Goal: Information Seeking & Learning: Learn about a topic

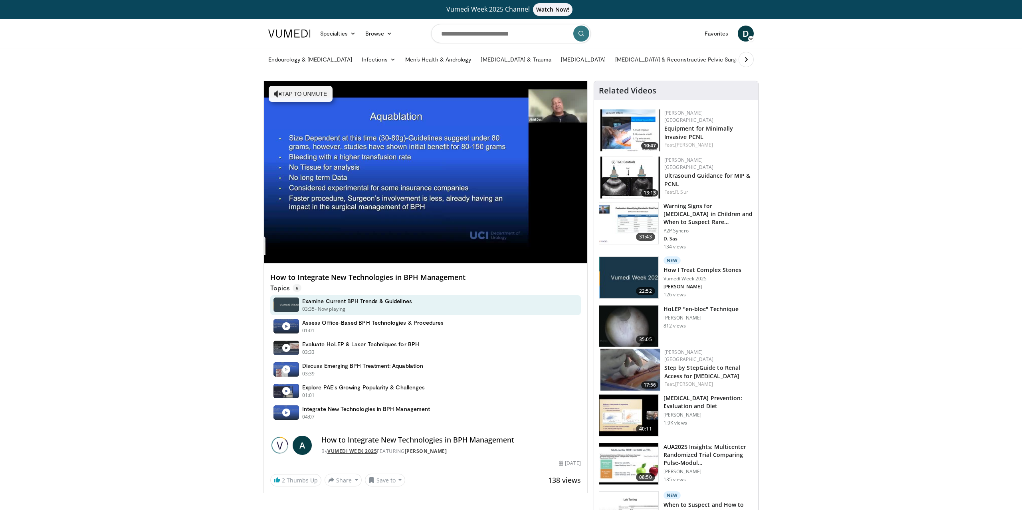
click at [354, 452] on link "Vumedi Week 2025" at bounding box center [352, 451] width 50 height 7
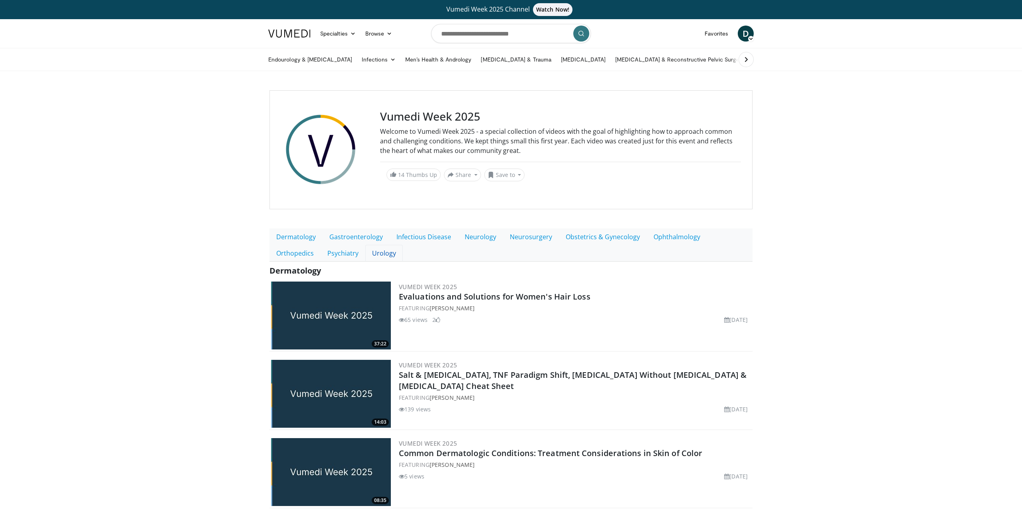
click at [365, 254] on link "Urology" at bounding box center [384, 253] width 38 height 17
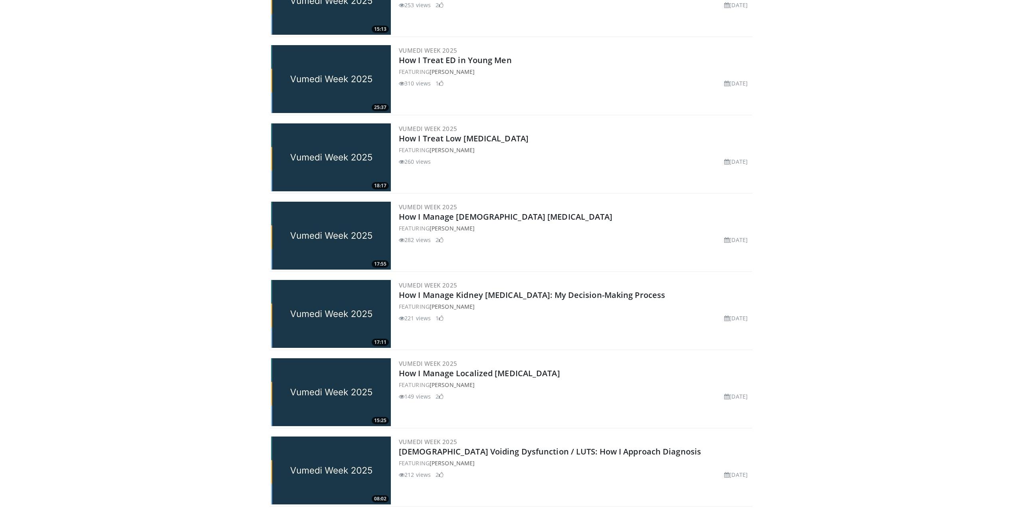
scroll to position [508, 0]
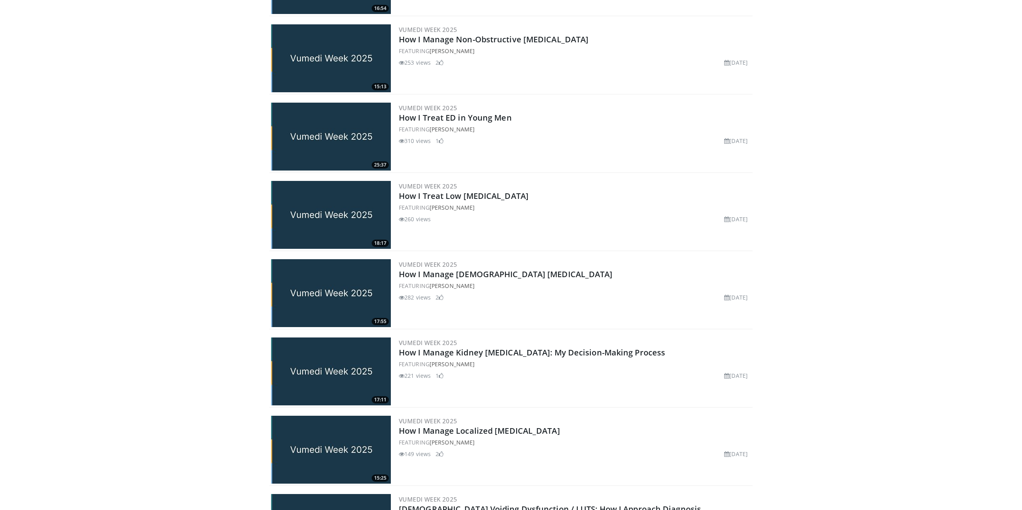
click at [325, 135] on img at bounding box center [331, 137] width 120 height 68
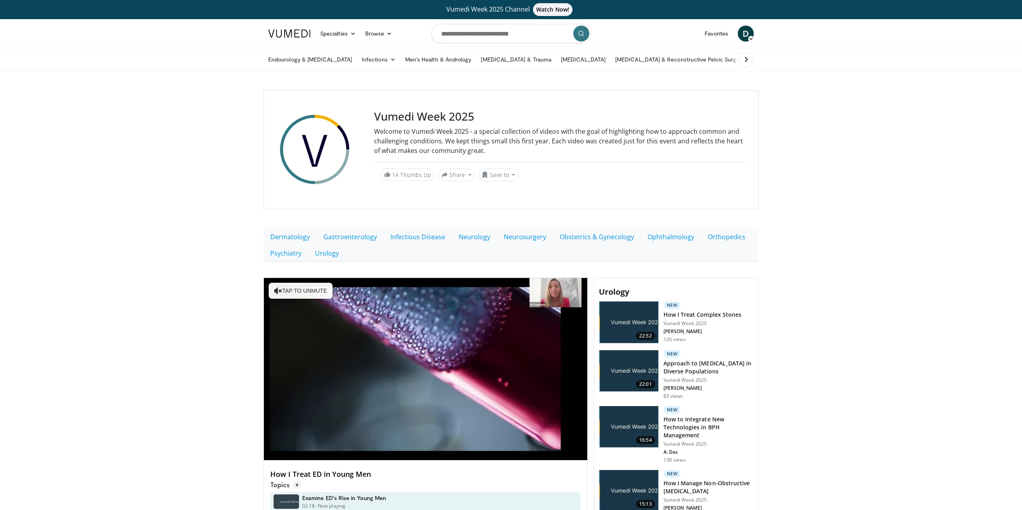
click at [295, 33] on img at bounding box center [289, 34] width 42 height 8
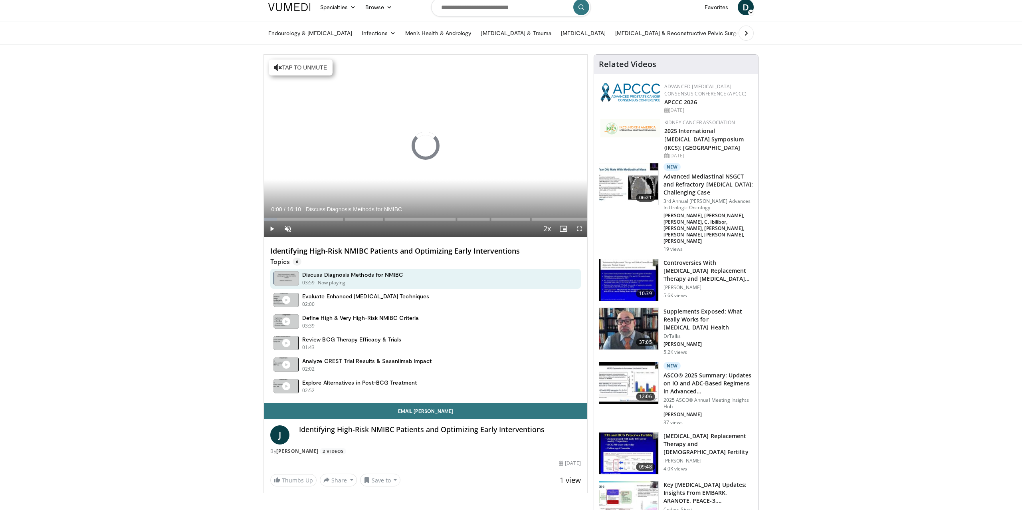
scroll to position [46, 0]
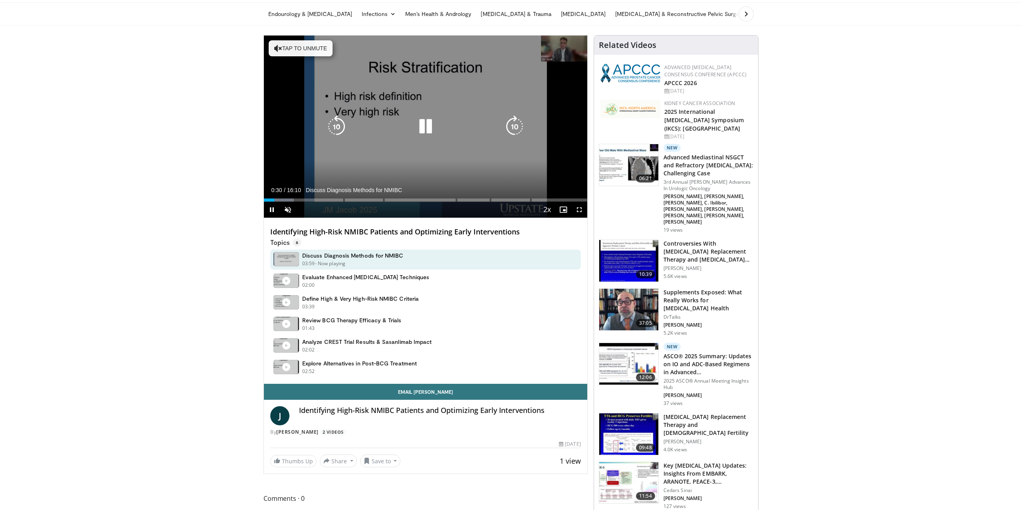
click at [429, 127] on icon "Video Player" at bounding box center [425, 126] width 22 height 22
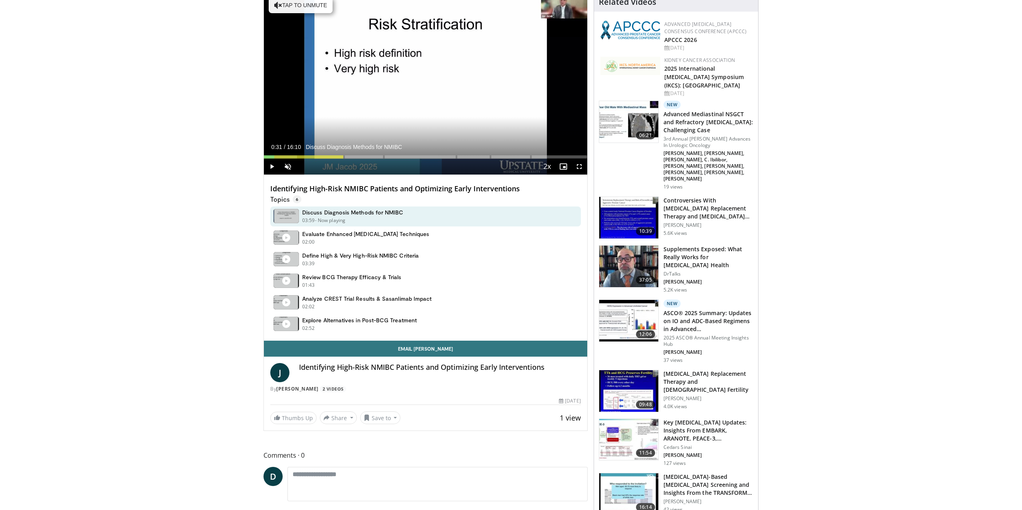
scroll to position [0, 0]
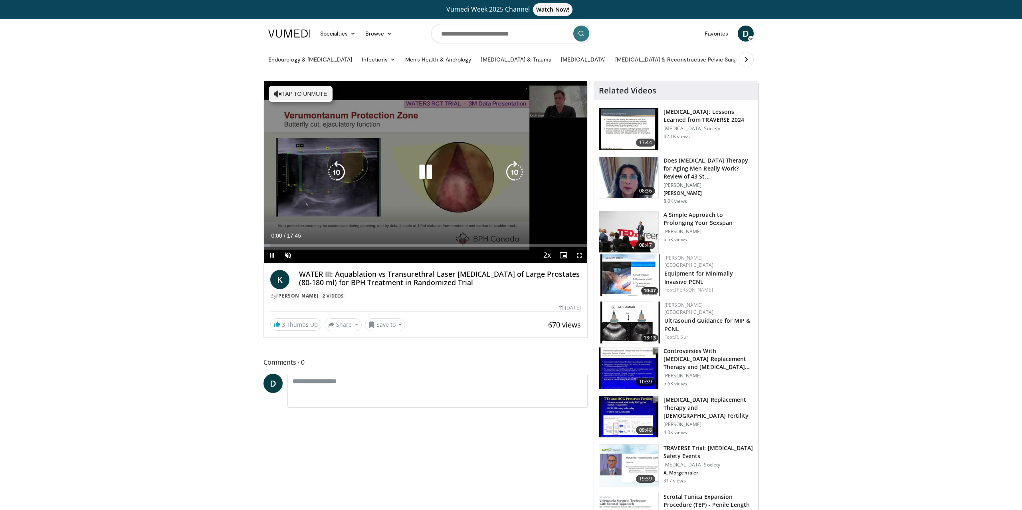
click at [429, 172] on icon "Video Player" at bounding box center [425, 172] width 22 height 22
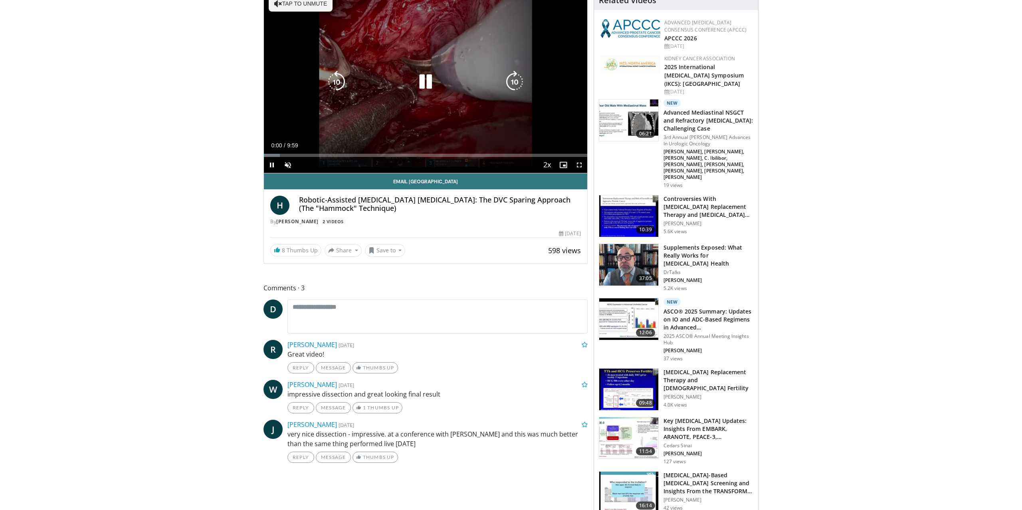
scroll to position [99, 0]
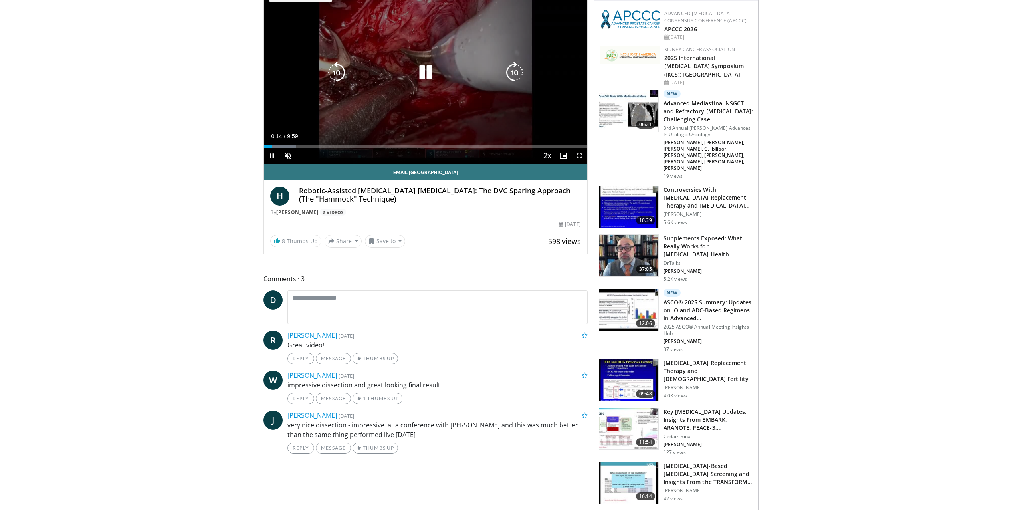
click at [428, 73] on icon "Video Player" at bounding box center [425, 72] width 22 height 22
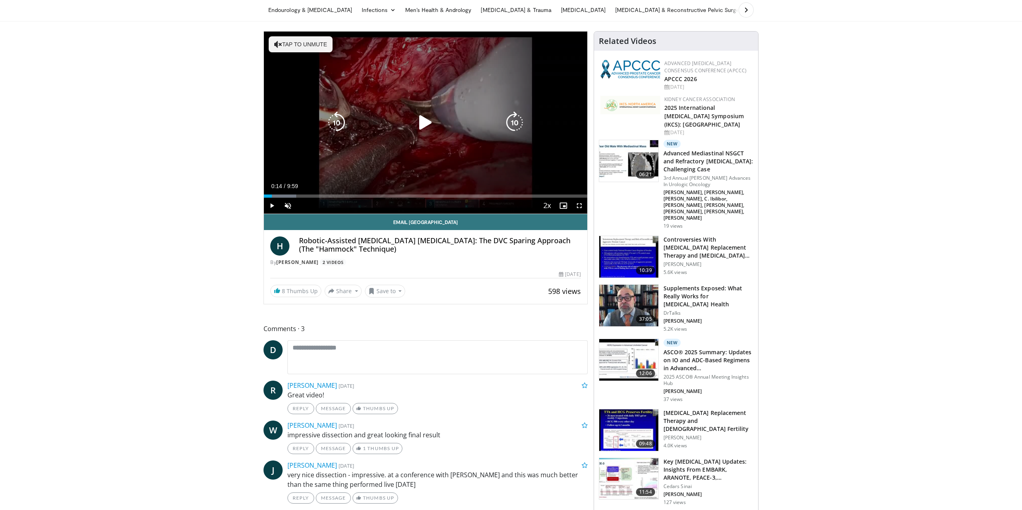
scroll to position [0, 0]
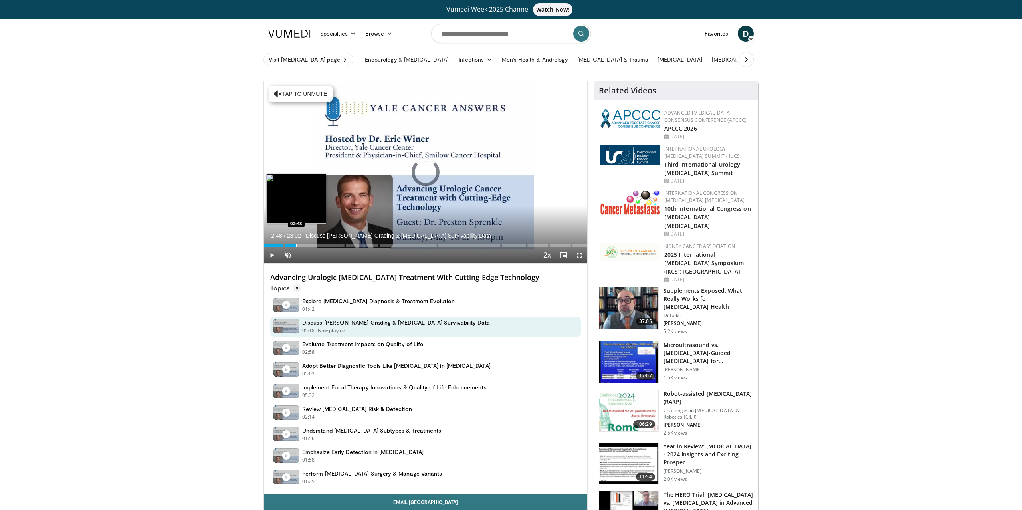
click at [296, 245] on div "Progress Bar" at bounding box center [296, 245] width 1 height 3
click at [326, 242] on div "Loaded : 14.25% 02:54 05:26" at bounding box center [425, 244] width 323 height 8
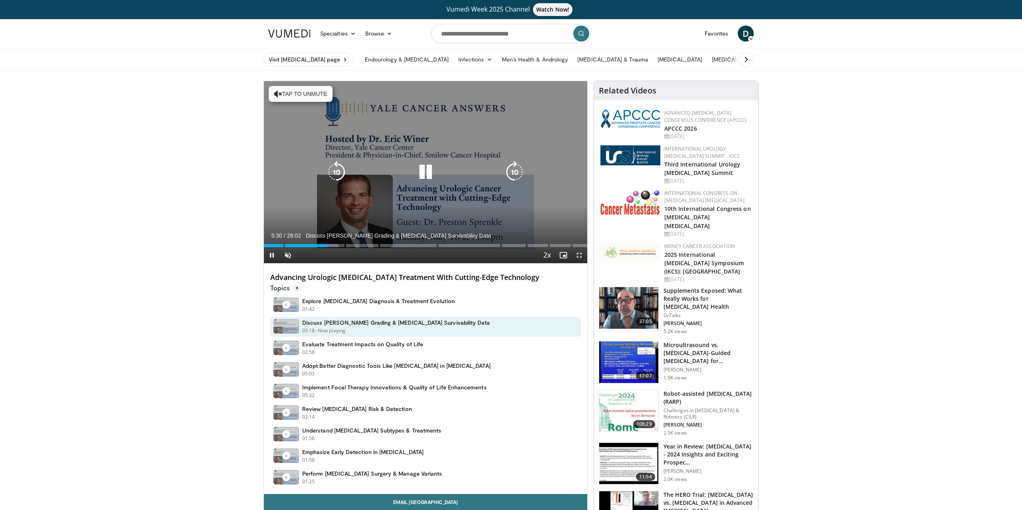
click at [319, 91] on button "Tap to unmute" at bounding box center [301, 94] width 64 height 16
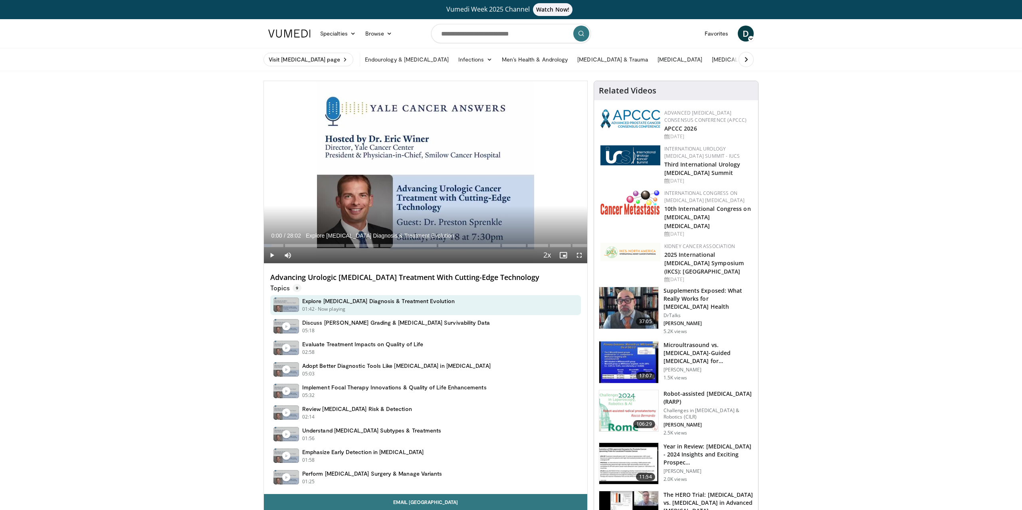
drag, startPoint x: 292, startPoint y: 245, endPoint x: 260, endPoint y: 244, distance: 31.6
click at [291, 243] on div "Loaded : 5.94% 00:42 02:23" at bounding box center [425, 244] width 323 height 8
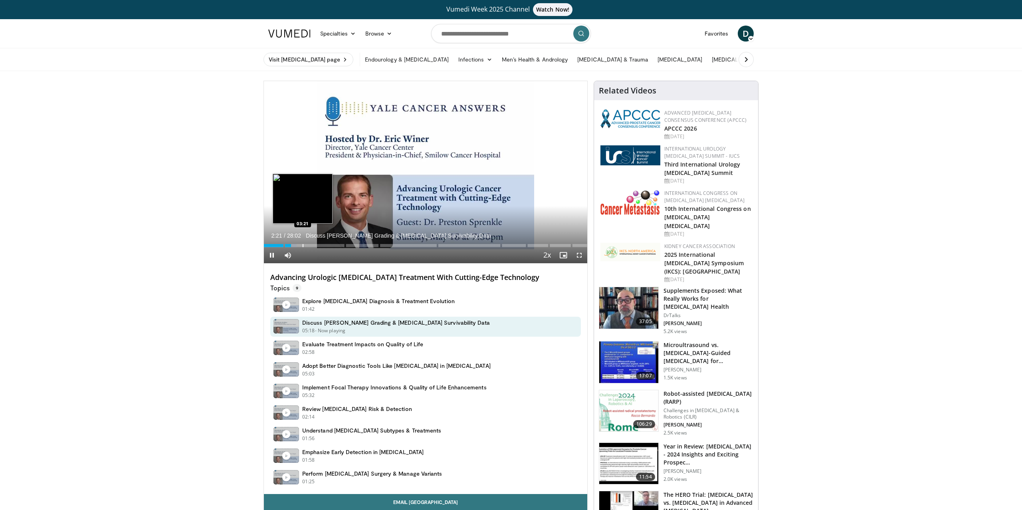
click at [303, 245] on div "Progress Bar" at bounding box center [303, 245] width 1 height 3
click at [317, 245] on div "Progress Bar" at bounding box center [317, 245] width 1 height 3
click at [334, 245] on div "Progress Bar" at bounding box center [334, 245] width 1 height 3
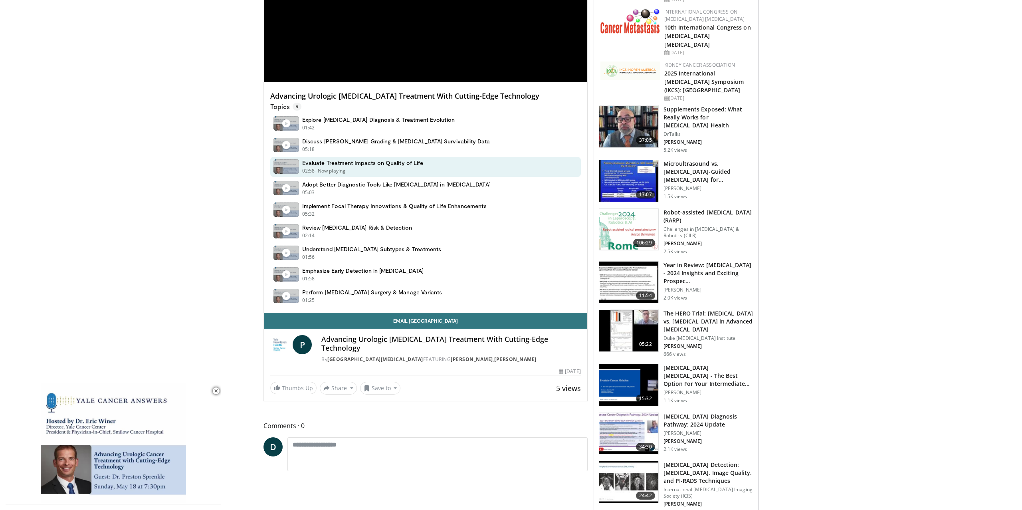
scroll to position [179, 0]
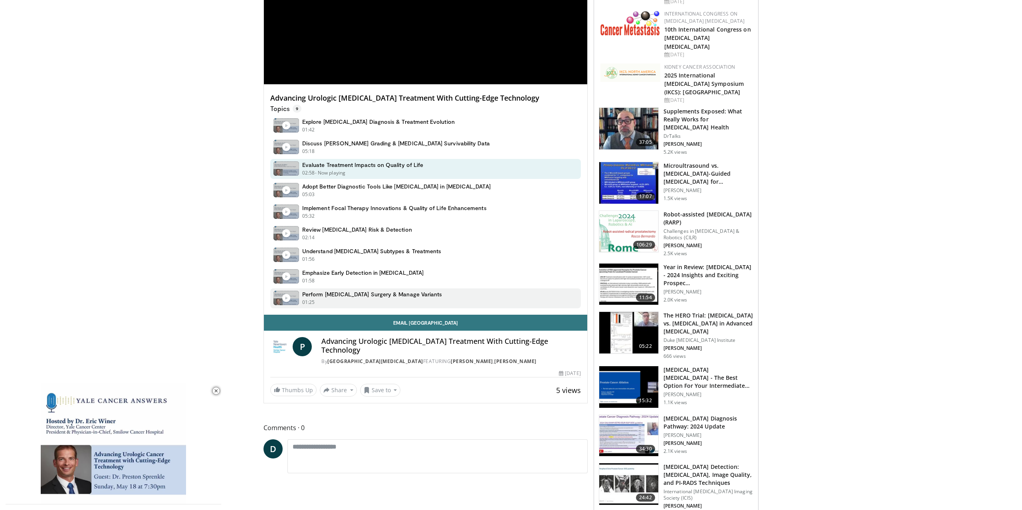
click at [401, 295] on h4 "Perform Testicular Cancer Surgery & Manage Variants" at bounding box center [372, 294] width 140 height 7
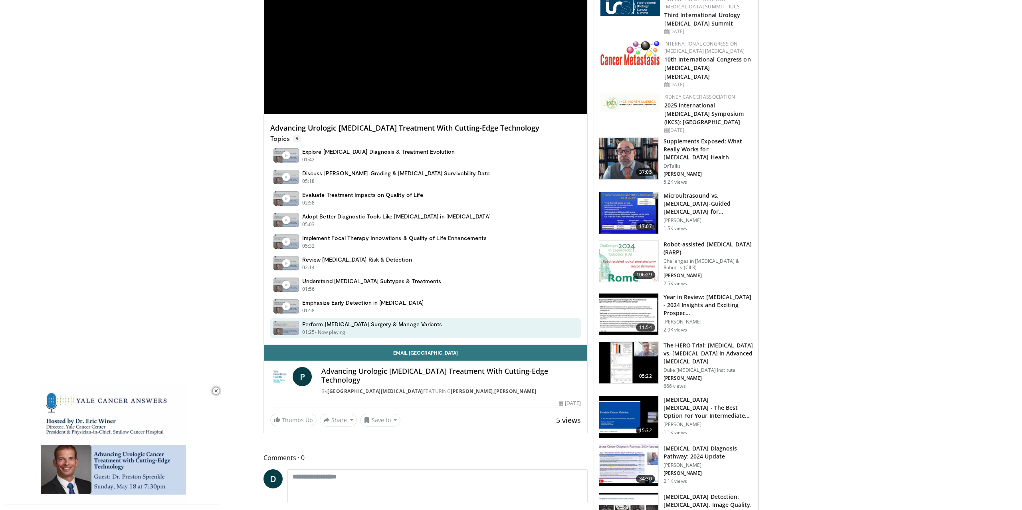
scroll to position [137, 0]
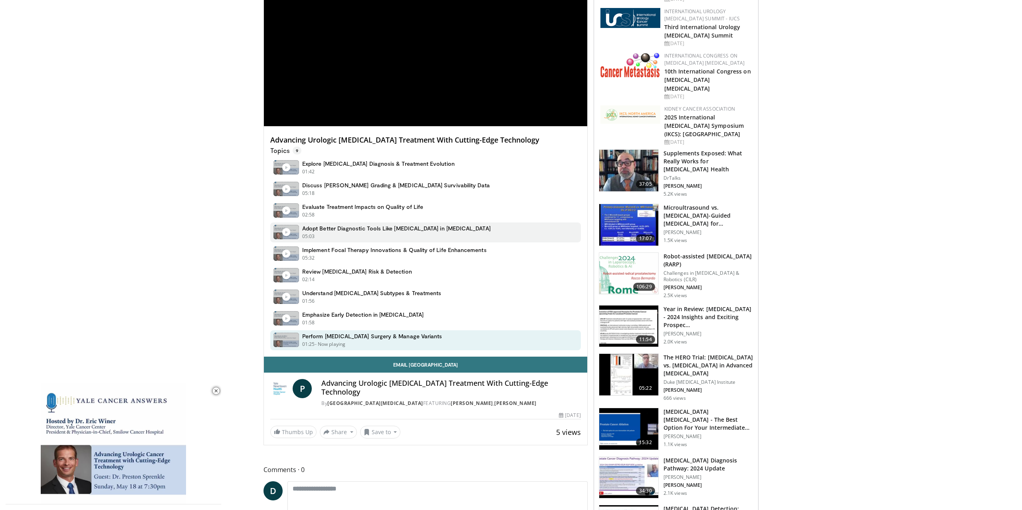
click at [371, 232] on h4 "Adopt Better Diagnostic Tools Like MRI in Prostate Cancer" at bounding box center [396, 228] width 188 height 7
